Goal: Contribute content: Contribute content

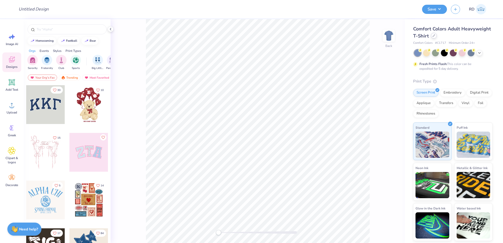
click at [310, 35] on icon at bounding box center [433, 35] width 3 height 3
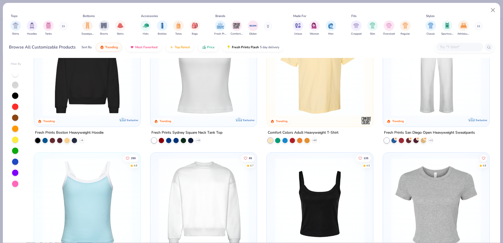
scroll to position [311, 0]
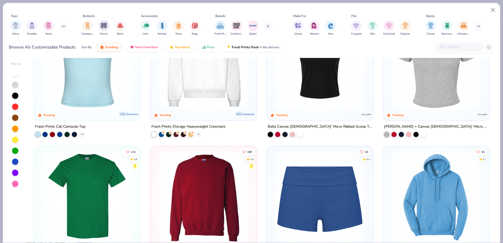
click at [310, 46] on input "text" at bounding box center [459, 47] width 40 height 6
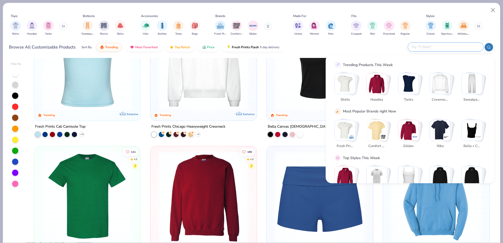
paste input "1010BE"
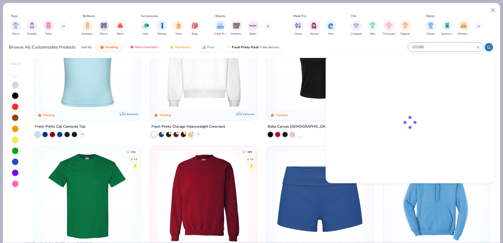
type input "1010BE"
click at [310, 70] on img at bounding box center [351, 75] width 16 height 16
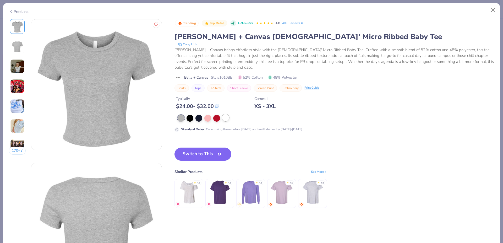
click at [226, 117] on div at bounding box center [225, 117] width 7 height 7
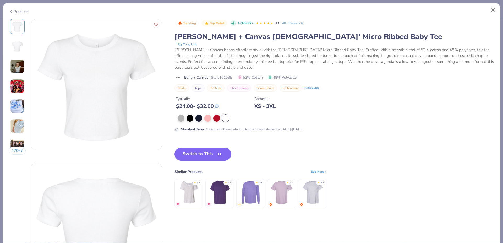
click at [221, 154] on icon "button" at bounding box center [219, 153] width 7 height 7
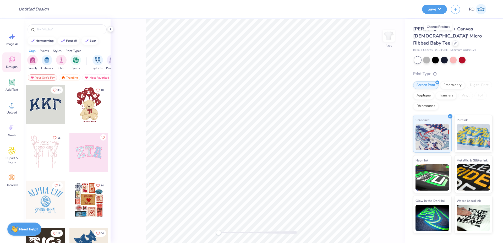
click at [14, 88] on span "Add Text" at bounding box center [12, 89] width 13 height 4
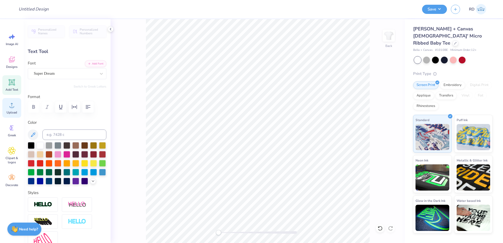
click at [13, 111] on span "Upload" at bounding box center [12, 112] width 10 height 4
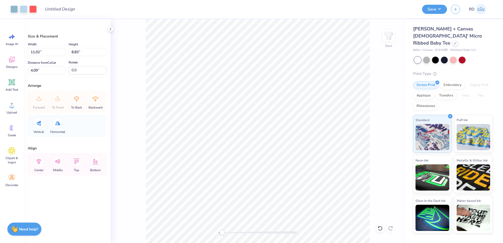
click at [222, 232] on div at bounding box center [257, 232] width 79 height 3
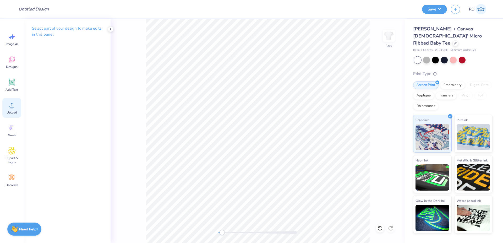
click at [12, 112] on span "Upload" at bounding box center [12, 112] width 10 height 4
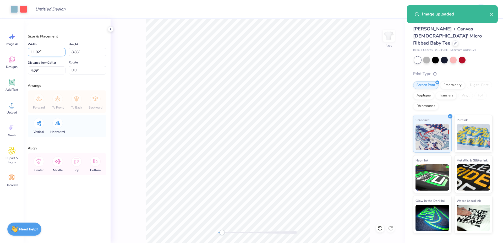
click at [42, 49] on input "11.02" at bounding box center [47, 52] width 38 height 8
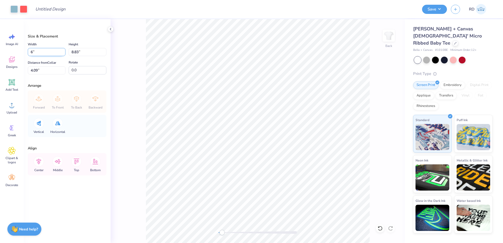
type input "6.00"
type input "4.81"
type input "6.10"
type input "8.00"
type input "6.41"
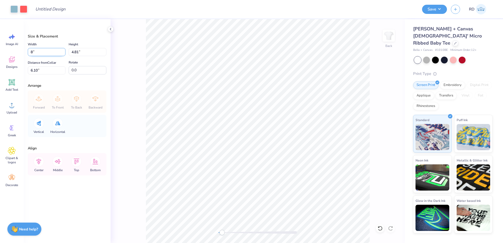
type input "5.30"
type input "7.00"
type input "5.61"
click at [45, 70] on input "5.70" at bounding box center [47, 70] width 38 height 8
type input "3"
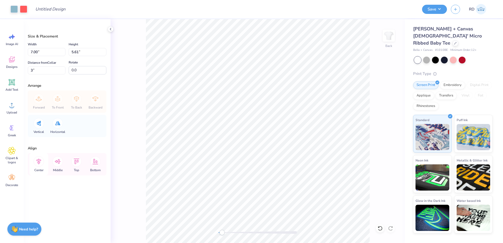
click at [35, 164] on icon at bounding box center [39, 161] width 10 height 10
click at [205, 234] on div "Back" at bounding box center [258, 131] width 294 height 224
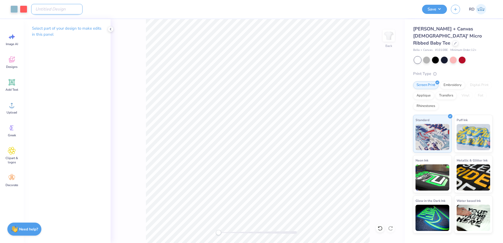
click at [53, 8] on input "Design Title" at bounding box center [56, 9] width 51 height 10
paste input "FPS240632"
type input "FPS240632"
click at [310, 10] on button "Save" at bounding box center [434, 8] width 25 height 9
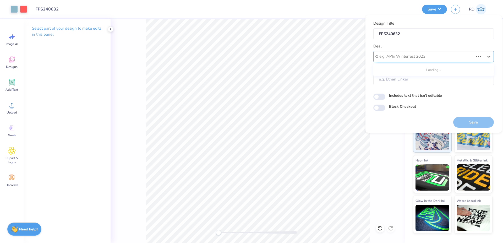
click at [310, 57] on div at bounding box center [426, 56] width 94 height 7
click at [310, 71] on div "Design Tool Gallery" at bounding box center [433, 70] width 116 height 9
type input "gallery"
type input "Design Tool Gallery User"
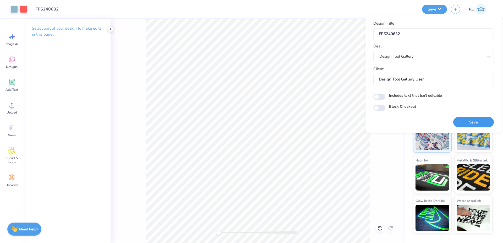
click at [310, 125] on button "Save" at bounding box center [473, 122] width 41 height 11
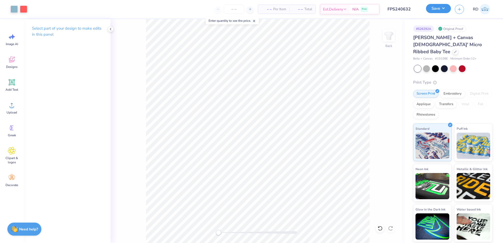
click at [310, 8] on button "Save" at bounding box center [438, 8] width 25 height 9
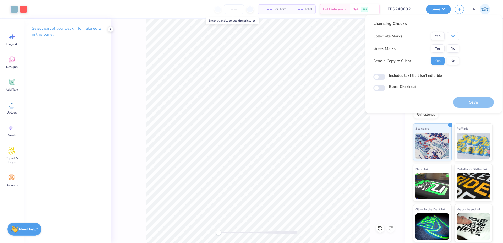
drag, startPoint x: 454, startPoint y: 36, endPoint x: 451, endPoint y: 42, distance: 7.3
click at [310, 36] on button "No" at bounding box center [453, 36] width 13 height 8
click at [310, 50] on button "Yes" at bounding box center [438, 48] width 14 height 8
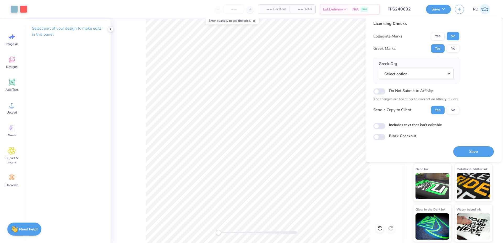
drag, startPoint x: 443, startPoint y: 74, endPoint x: 446, endPoint y: 79, distance: 6.5
click at [310, 74] on button "Select option" at bounding box center [416, 74] width 75 height 11
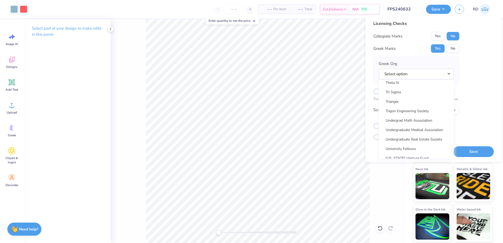
scroll to position [4111, 0]
click at [310, 116] on link "Zeta Tau Alpha" at bounding box center [416, 114] width 71 height 9
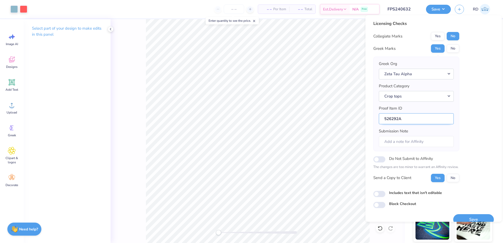
drag, startPoint x: 398, startPoint y: 121, endPoint x: 340, endPoint y: 121, distance: 58.1
click at [310, 121] on input "526292A" at bounding box center [416, 118] width 75 height 11
click at [310, 219] on button "Save" at bounding box center [473, 219] width 41 height 11
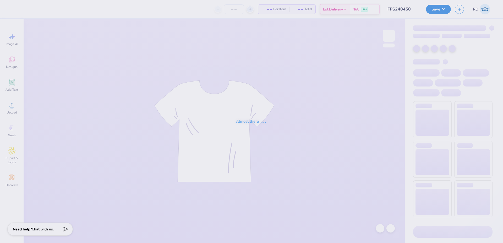
type input "FPS240450"
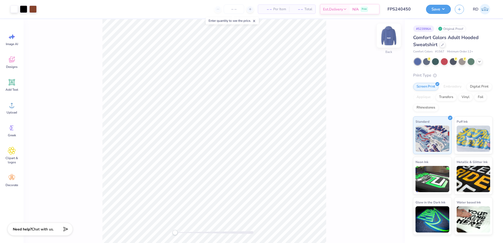
click at [393, 36] on img at bounding box center [388, 35] width 21 height 21
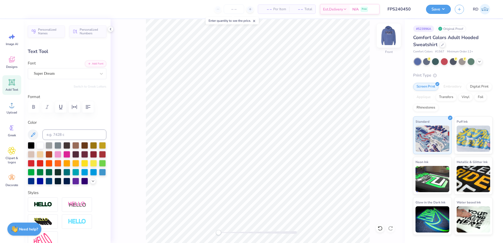
click at [389, 35] on img at bounding box center [388, 35] width 21 height 21
click at [440, 7] on button "Save" at bounding box center [438, 8] width 25 height 9
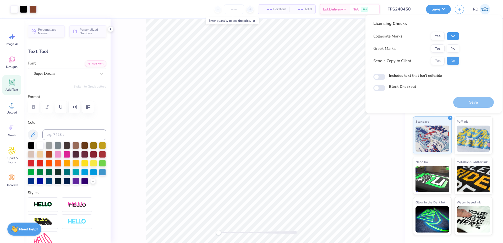
click at [453, 37] on button "No" at bounding box center [453, 36] width 13 height 8
click at [441, 46] on button "Yes" at bounding box center [438, 48] width 14 height 8
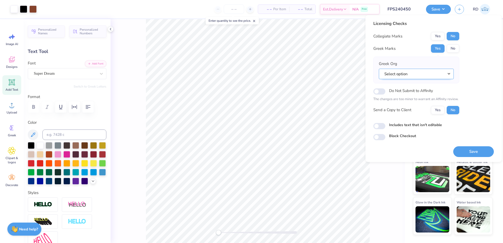
click at [431, 74] on button "Select option" at bounding box center [416, 74] width 75 height 11
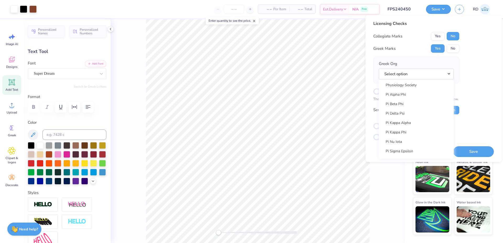
scroll to position [2981, 0]
click at [413, 133] on link "Pi Kappa Alpha" at bounding box center [416, 132] width 71 height 9
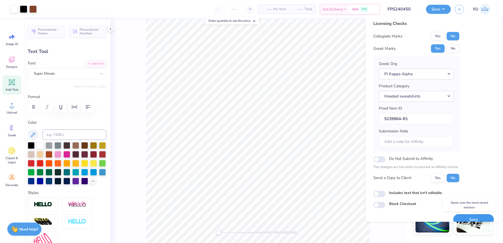
click at [467, 219] on button "Save" at bounding box center [473, 219] width 41 height 11
